Goal: Information Seeking & Learning: Learn about a topic

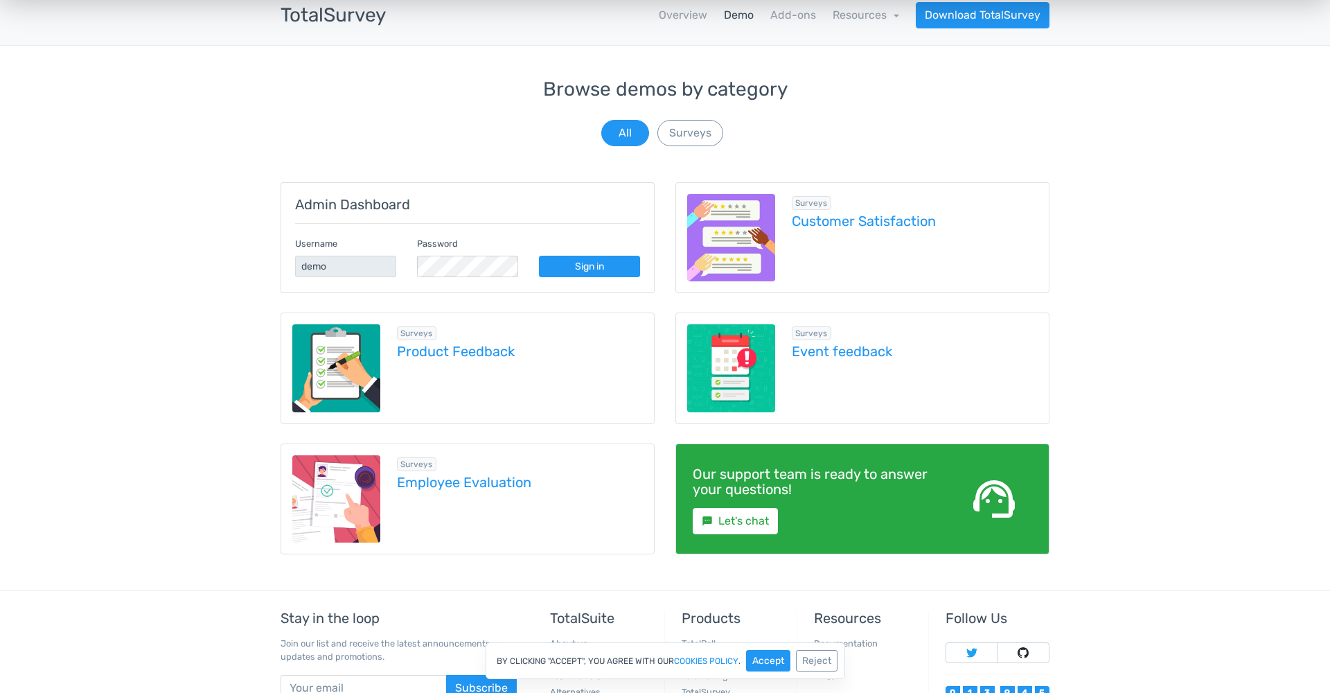
scroll to position [73, 0]
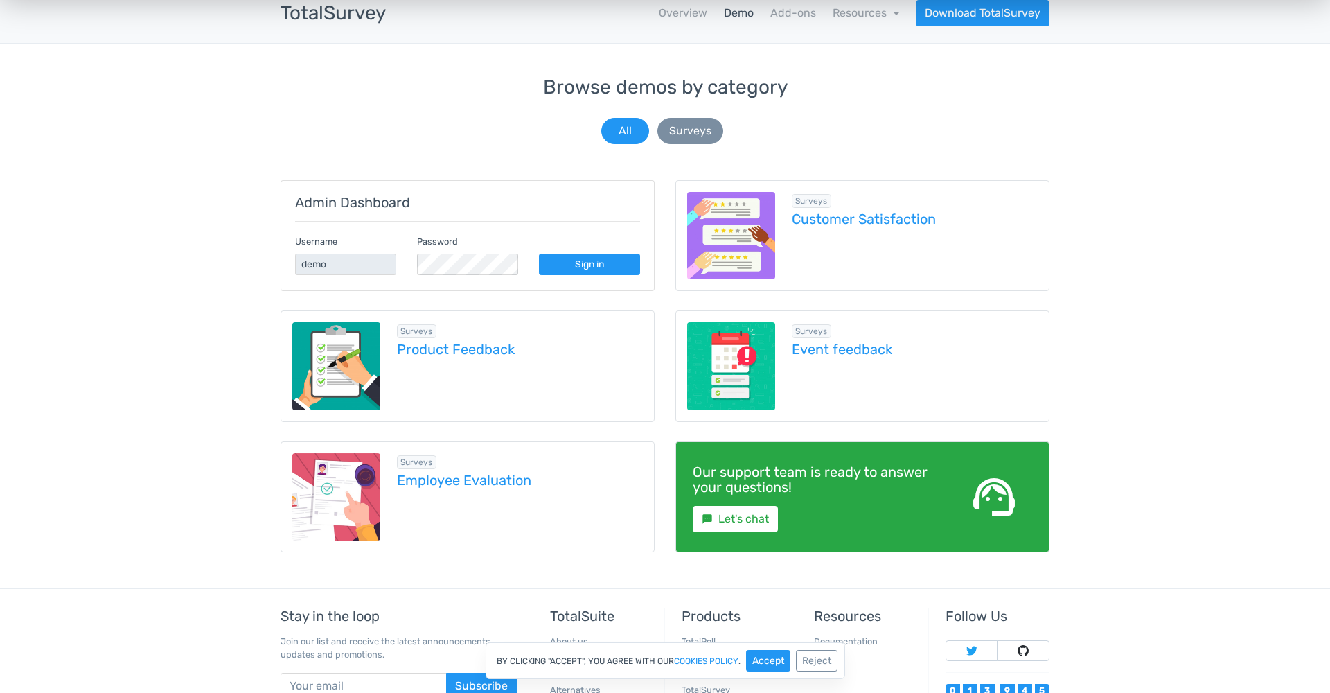
click at [698, 132] on button "Surveys" at bounding box center [690, 131] width 66 height 26
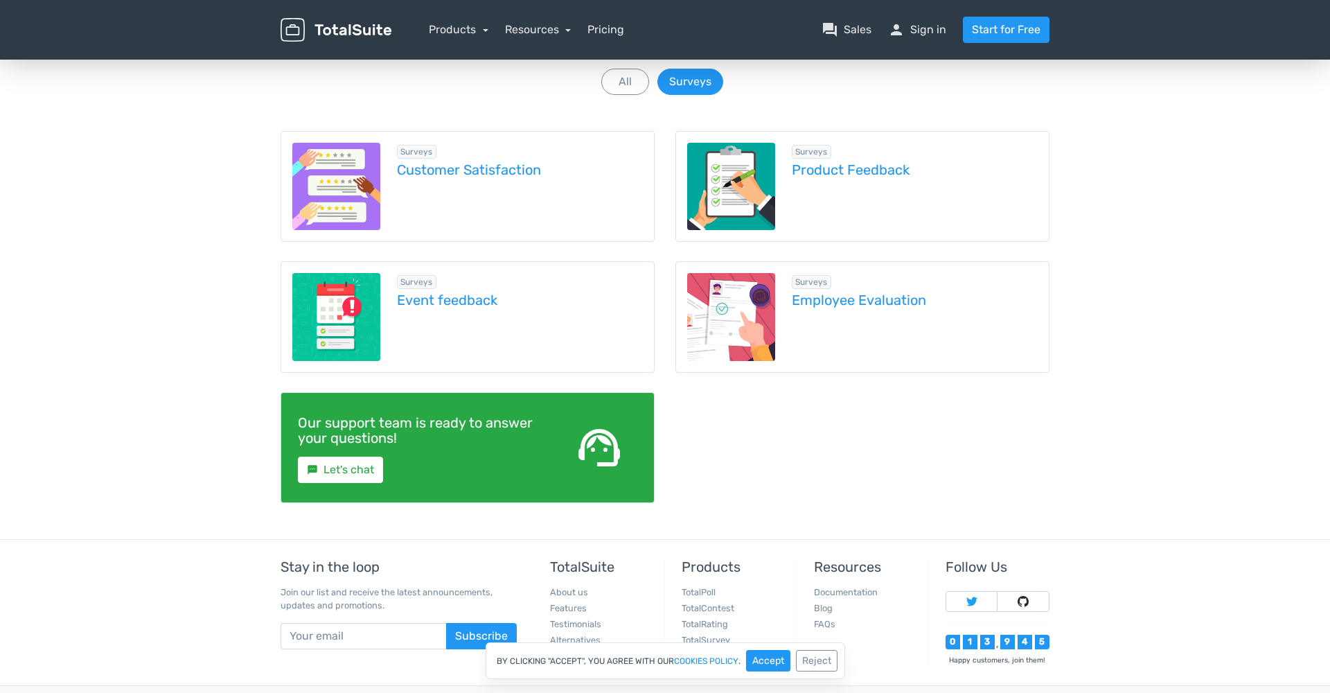
scroll to position [123, 0]
click at [824, 172] on link "Product Feedback" at bounding box center [915, 169] width 247 height 15
click at [412, 174] on link "Customer Satisfaction" at bounding box center [520, 169] width 247 height 15
click at [437, 300] on link "Event feedback" at bounding box center [520, 299] width 247 height 15
click at [878, 302] on link "Employee Evaluation" at bounding box center [915, 299] width 247 height 15
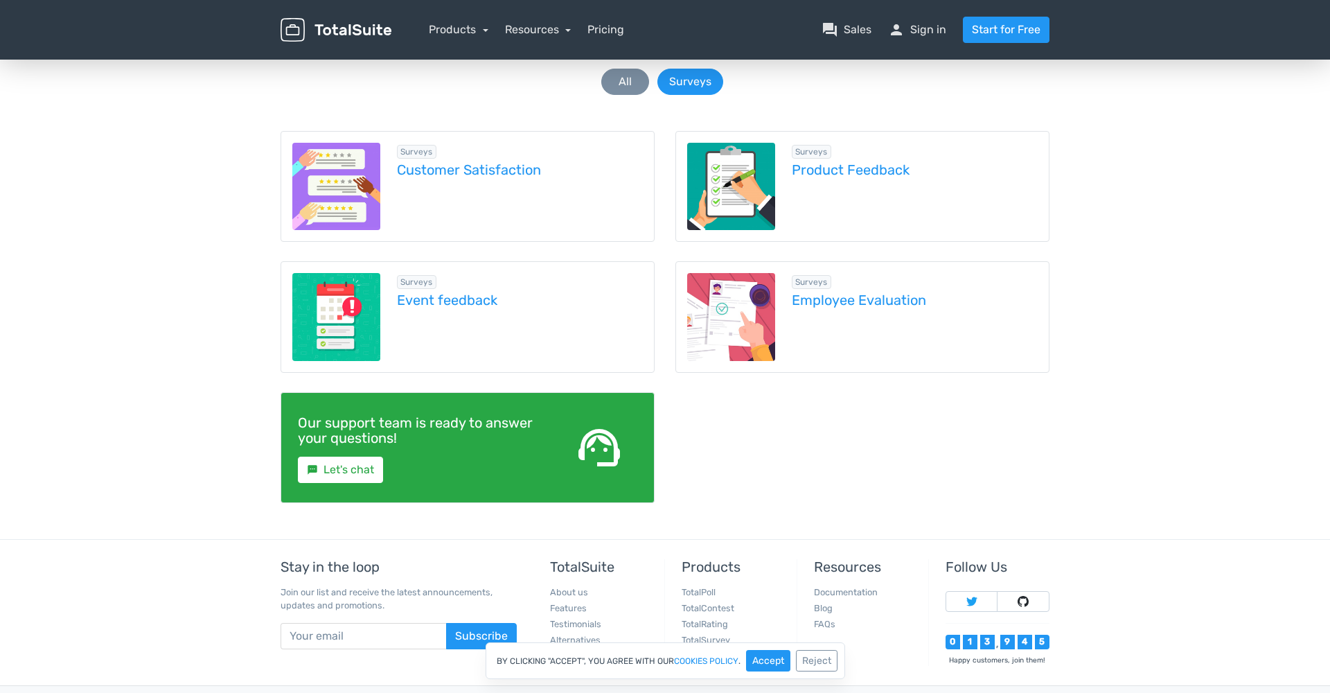
click at [613, 71] on button "All" at bounding box center [625, 82] width 48 height 26
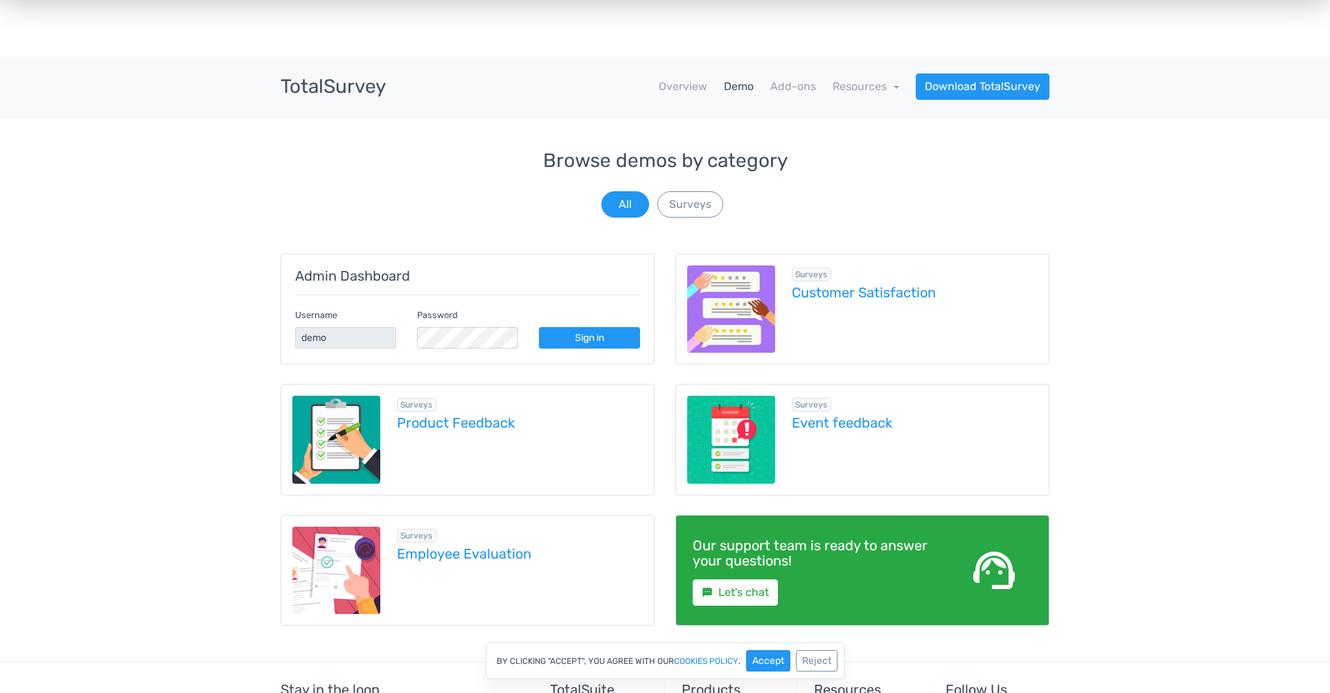
scroll to position [0, 0]
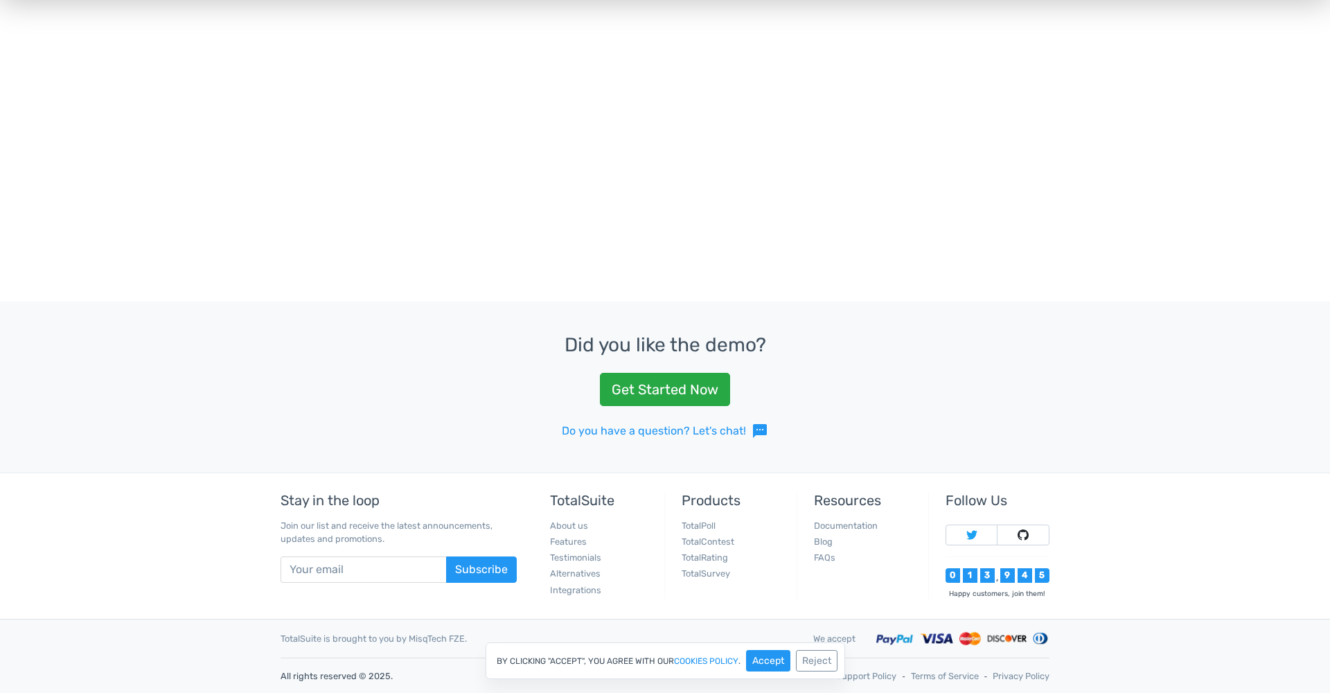
scroll to position [830, 0]
